Goal: Obtain resource: Obtain resource

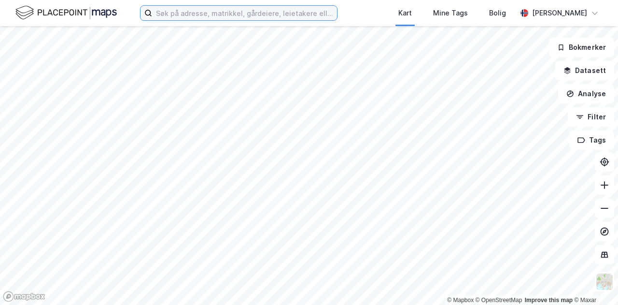
click at [228, 12] on input at bounding box center [244, 13] width 185 height 14
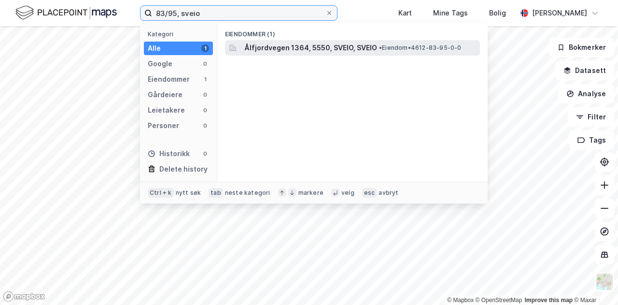
type input "83/95, sveio"
click at [301, 47] on span "Ålfjordvegen 1364, 5550, SVEIO, SVEIO" at bounding box center [310, 48] width 133 height 12
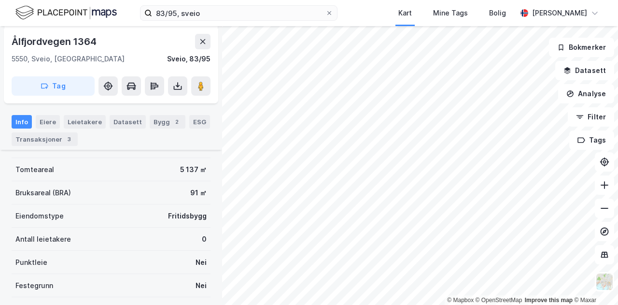
scroll to position [82, 0]
click at [163, 123] on div "Bygg 2" at bounding box center [168, 122] width 36 height 14
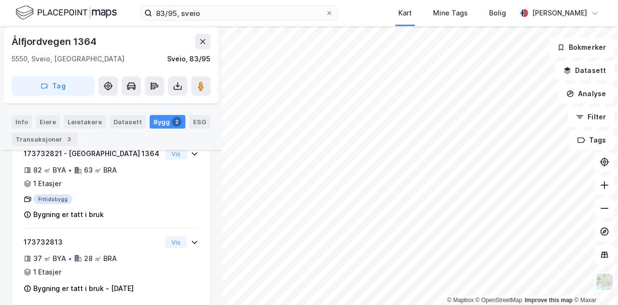
scroll to position [147, 0]
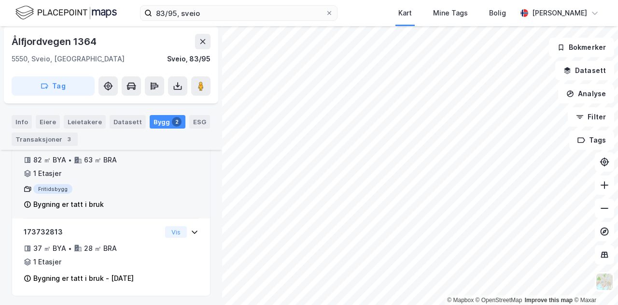
click at [122, 182] on div "173732821 - [GEOGRAPHIC_DATA] 1364 82 ㎡ BYA • 63 ㎡ BRA • 1 Etasjer Fritidsbygg …" at bounding box center [93, 174] width 138 height 72
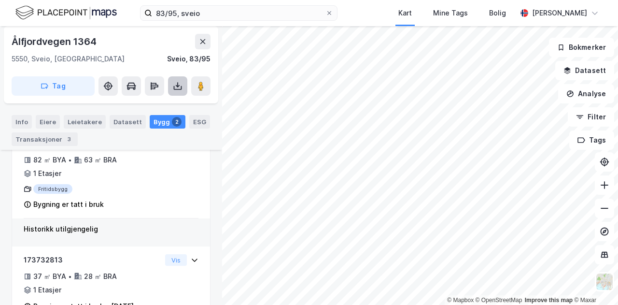
click at [175, 84] on icon at bounding box center [178, 86] width 10 height 10
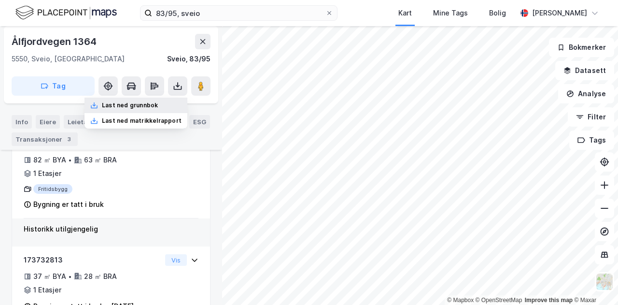
click at [153, 105] on div "Last ned grunnbok" at bounding box center [130, 105] width 56 height 8
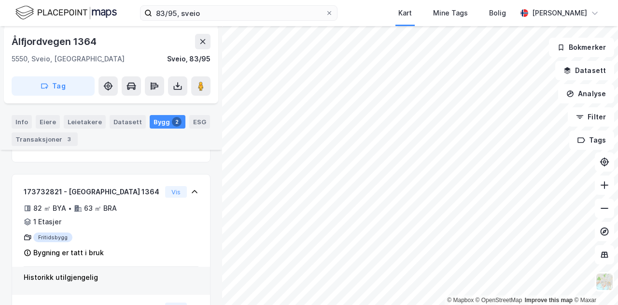
scroll to position [176, 0]
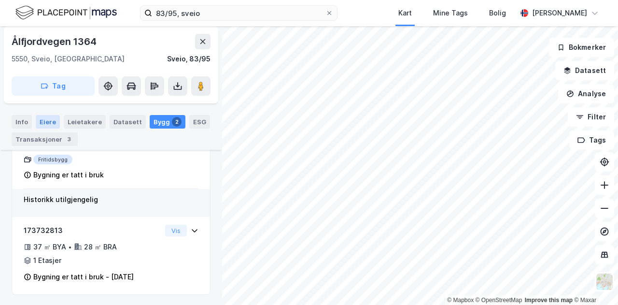
click at [44, 125] on div "Eiere" at bounding box center [48, 122] width 24 height 14
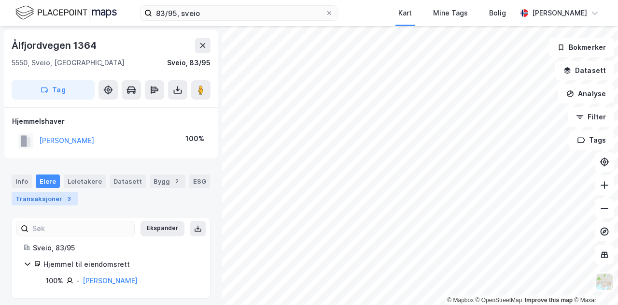
click at [44, 193] on div "Transaksjoner 3" at bounding box center [45, 199] width 66 height 14
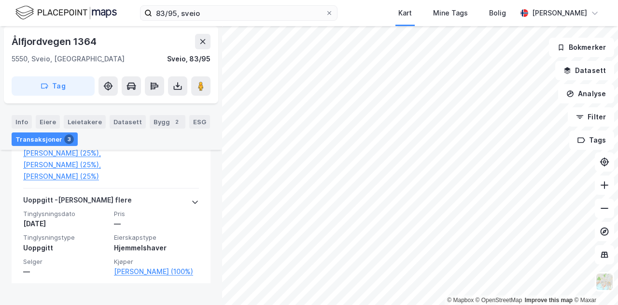
scroll to position [527, 0]
